Goal: Find specific fact: Find specific fact

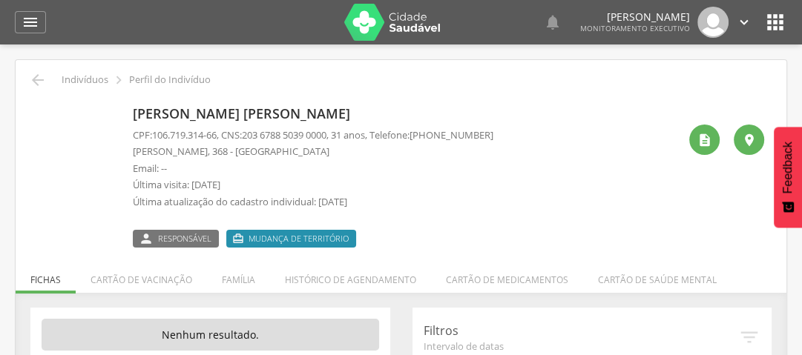
click at [778, 20] on icon "" at bounding box center [776, 22] width 24 height 24
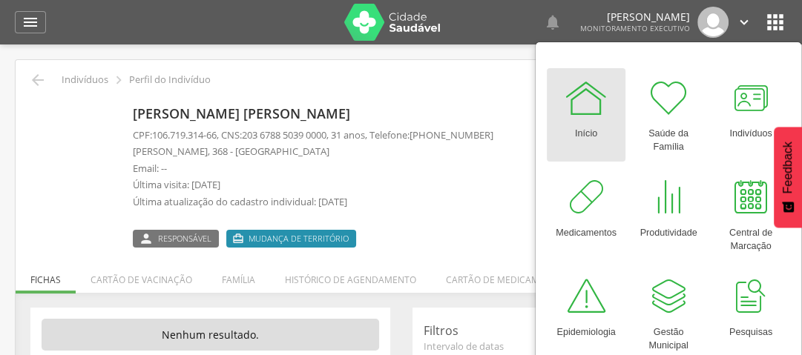
click at [494, 100] on div "[PERSON_NAME] [PERSON_NAME] CPF: 106.719.314-66 , CNS: [PHONE_NUMBER] , 31 anos…" at bounding box center [313, 174] width 361 height 148
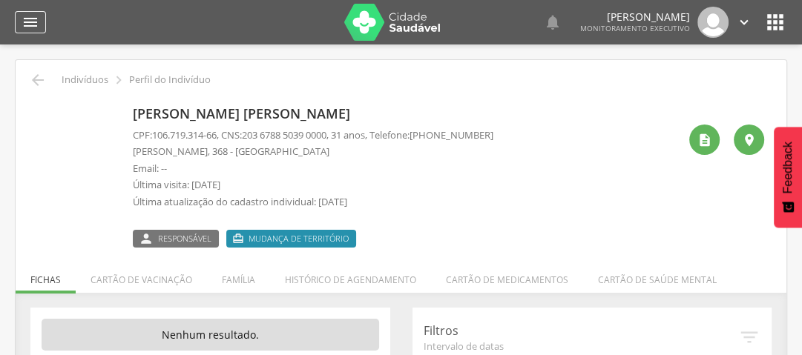
click at [19, 18] on div "" at bounding box center [30, 22] width 31 height 22
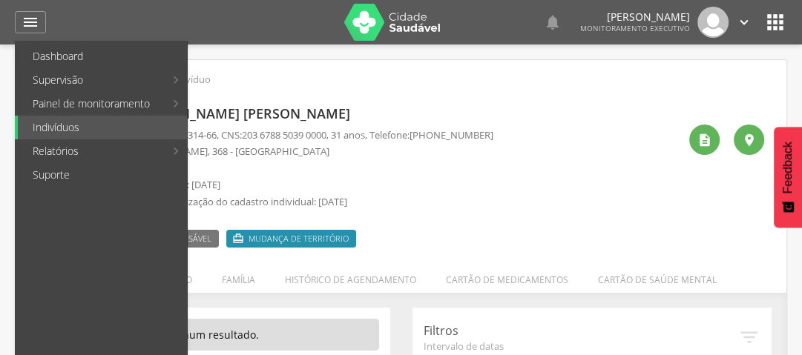
click at [255, 67] on div " Indivíduos  Perfil do Indivíduo [PERSON_NAME] CPF: 106.719.314-66 , CNS: [PH…" at bounding box center [401, 264] width 771 height 409
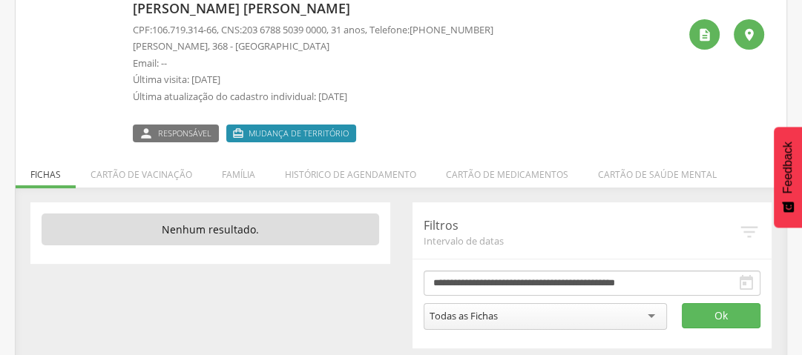
scroll to position [111, 0]
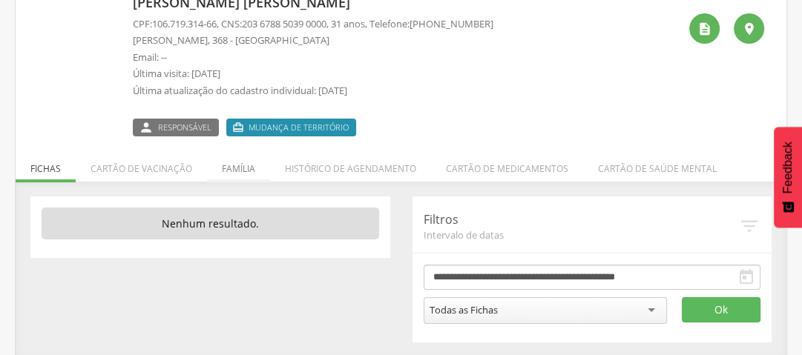
click at [240, 164] on li "Família" at bounding box center [238, 165] width 63 height 35
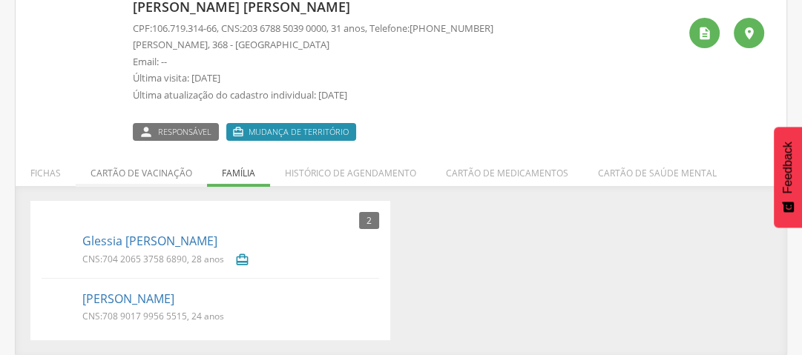
click at [142, 175] on li "Cartão de vacinação" at bounding box center [141, 169] width 131 height 35
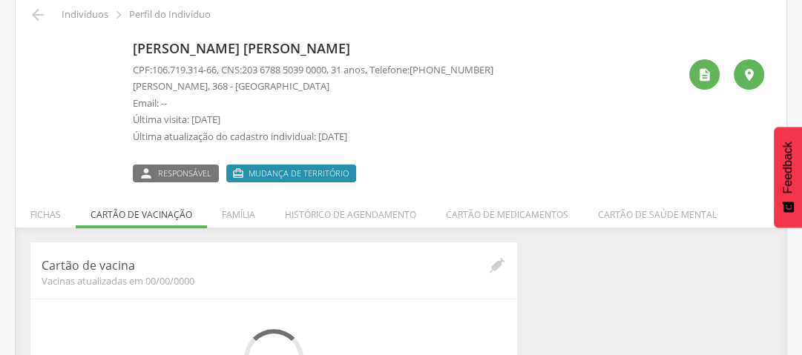
scroll to position [0, 0]
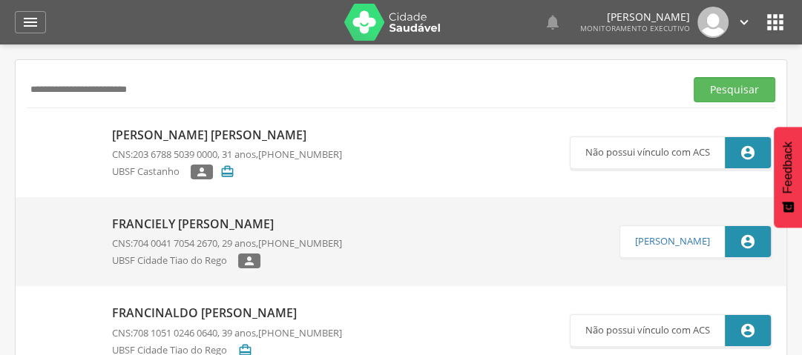
click at [125, 88] on input "**********" at bounding box center [353, 89] width 652 height 25
paste input "text"
type input "**********"
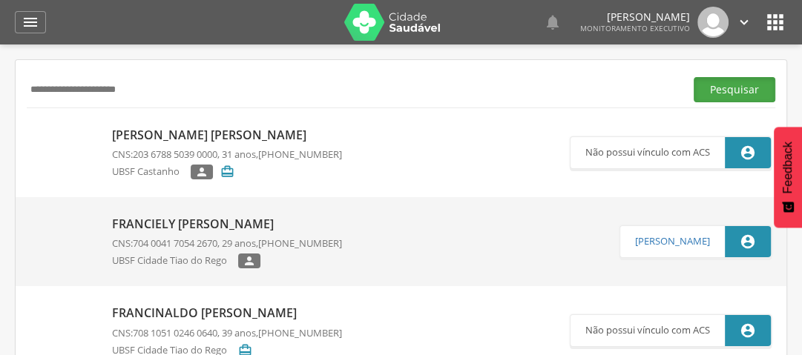
click at [734, 85] on button "Pesquisar" at bounding box center [735, 89] width 82 height 25
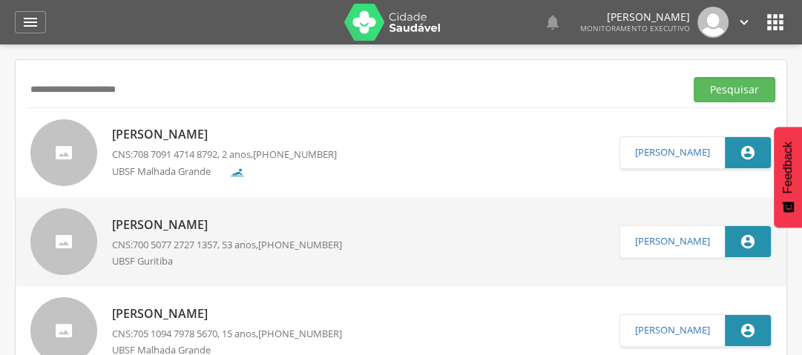
click at [200, 154] on span "708 7091 4714 8792" at bounding box center [175, 154] width 85 height 13
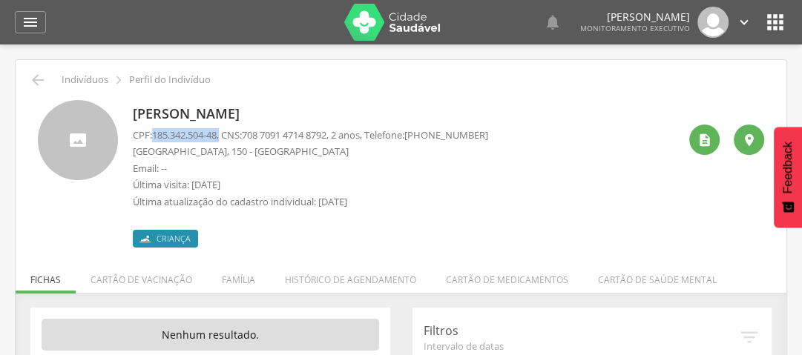
drag, startPoint x: 225, startPoint y: 133, endPoint x: 153, endPoint y: 136, distance: 72.0
click at [153, 136] on p "CPF: 185.342.504-48 , CNS: [PHONE_NUMBER] , 2 anos, Telefone: [PHONE_NUMBER]" at bounding box center [310, 135] width 355 height 14
drag, startPoint x: 341, startPoint y: 138, endPoint x: 253, endPoint y: 139, distance: 88.3
click at [253, 139] on span "708 7091 4714 8792" at bounding box center [284, 134] width 85 height 13
copy span "708 7091 4714 8792"
